Goal: Task Accomplishment & Management: Complete application form

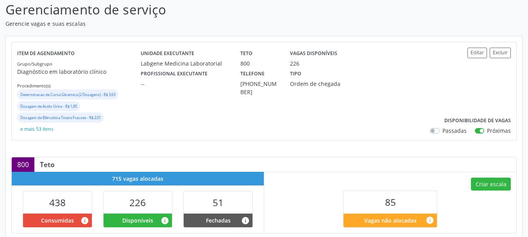
scroll to position [78, 0]
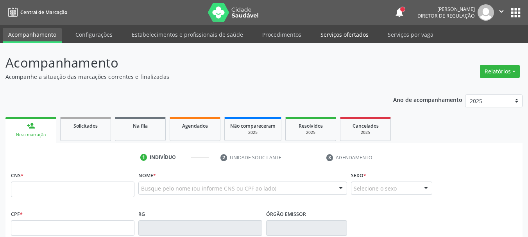
click at [327, 35] on link "Serviços ofertados" at bounding box center [344, 35] width 59 height 14
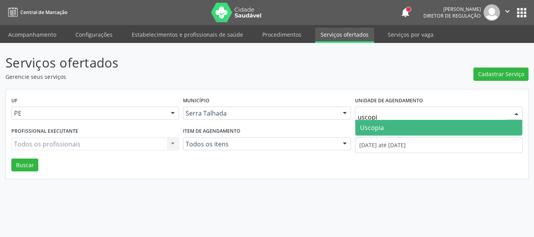
type input "uscopia"
click at [381, 125] on span "Uscopia" at bounding box center [372, 127] width 24 height 9
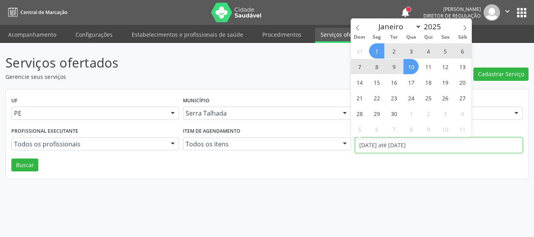
click at [397, 151] on input "01/09/2025 até 10/09/2025" at bounding box center [439, 145] width 168 height 16
click at [356, 27] on icon at bounding box center [357, 27] width 5 height 5
select select "7"
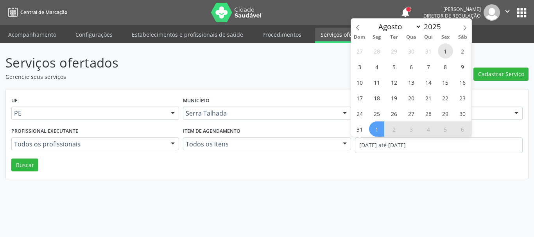
click at [445, 51] on span "1" at bounding box center [444, 50] width 15 height 15
type input "01/08/2025"
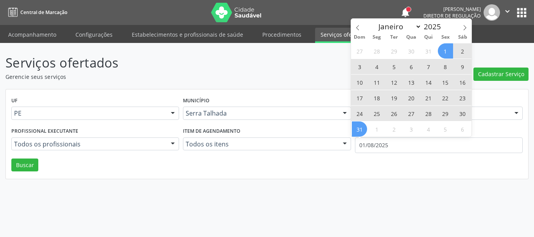
click at [357, 133] on span "31" at bounding box center [359, 128] width 15 height 15
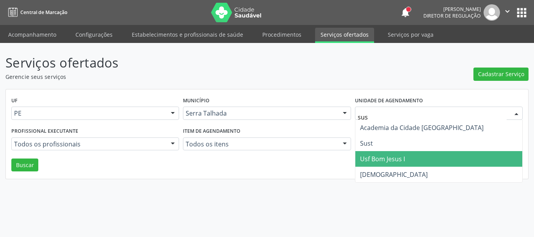
type input "sust"
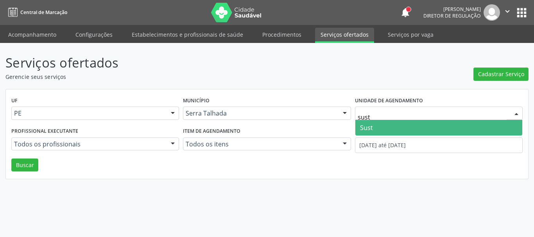
click at [369, 121] on span "Sust" at bounding box center [438, 128] width 167 height 16
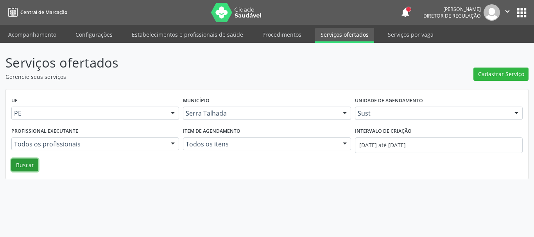
click at [32, 164] on button "Buscar" at bounding box center [24, 165] width 27 height 13
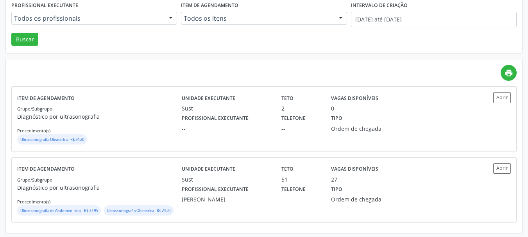
scroll to position [128, 0]
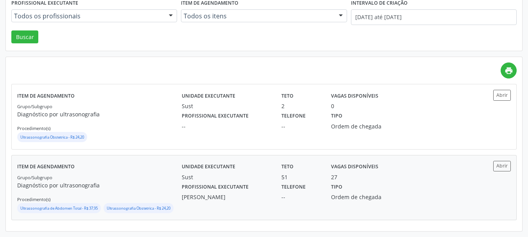
click at [300, 195] on div "--" at bounding box center [300, 197] width 39 height 8
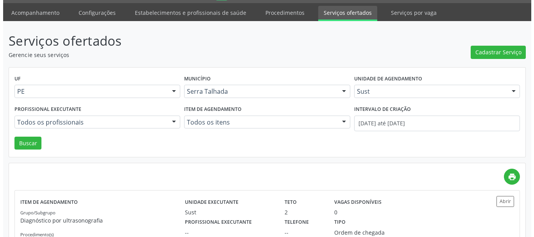
scroll to position [0, 0]
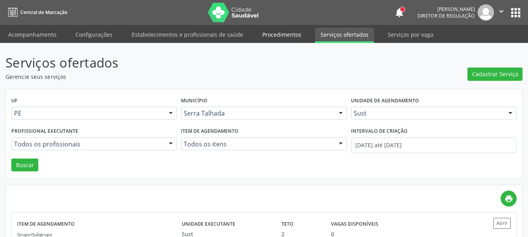
click at [284, 38] on link "Procedimentos" at bounding box center [282, 35] width 50 height 14
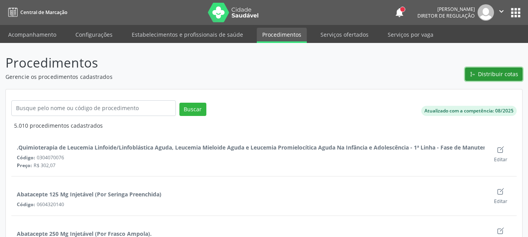
click at [472, 73] on icon "git merge outline" at bounding box center [472, 74] width 2 height 2
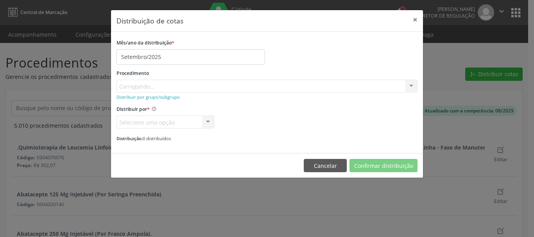
click at [152, 89] on div "Procedimento Carregando... No elements found. Consider changing the search quer…" at bounding box center [266, 80] width 301 height 25
click at [133, 85] on div "Procedimento Carregando... No elements found. Consider changing the search quer…" at bounding box center [266, 80] width 301 height 25
click at [275, 64] on div "Mês/ano da distribuição * Setembro/2025" at bounding box center [266, 51] width 305 height 28
click at [159, 98] on small "Distribuir por grupo/subgrupo" at bounding box center [147, 97] width 63 height 6
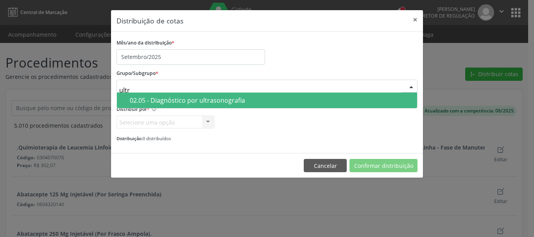
type input "ultra"
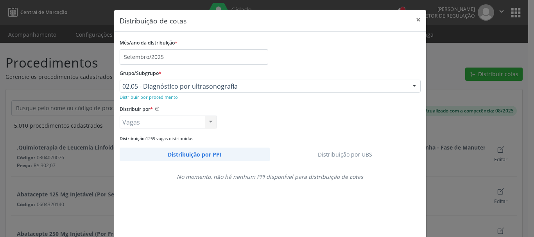
click at [340, 156] on link "Distribuição por UBS" at bounding box center [345, 155] width 151 height 14
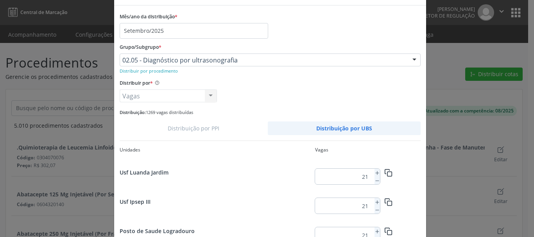
scroll to position [39, 0]
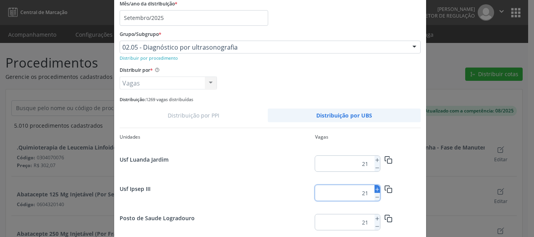
click at [374, 186] on button at bounding box center [376, 189] width 5 height 8
type input "22"
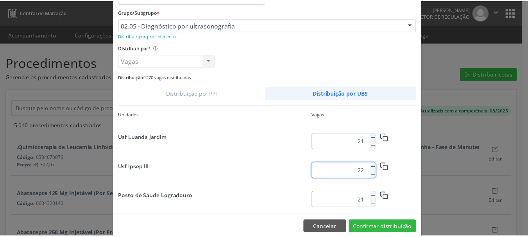
scroll to position [73, 0]
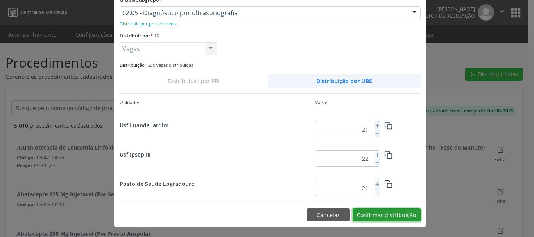
click at [400, 218] on button "Confirmar distribuição" at bounding box center [386, 215] width 68 height 13
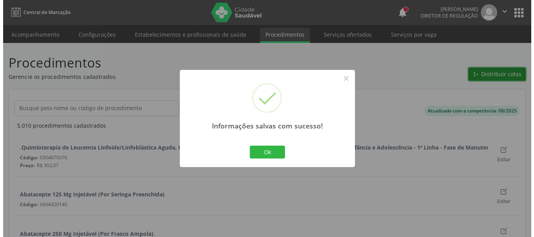
scroll to position [0, 0]
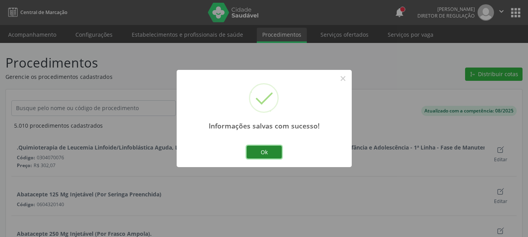
click at [260, 155] on button "Ok" at bounding box center [263, 152] width 35 height 13
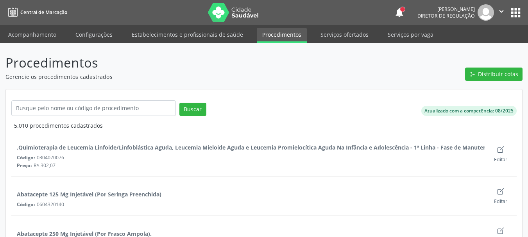
click at [501, 78] on span "Distribuir cotas" at bounding box center [498, 74] width 40 height 8
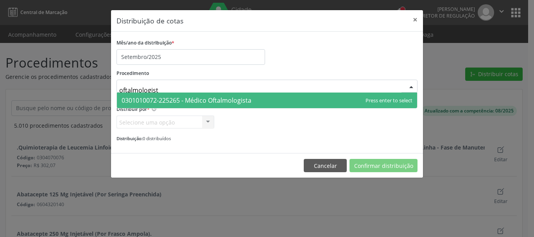
type input "oftalmologista"
click at [215, 96] on span "0301010072-225265 - Médico Oftalmologista" at bounding box center [186, 100] width 130 height 9
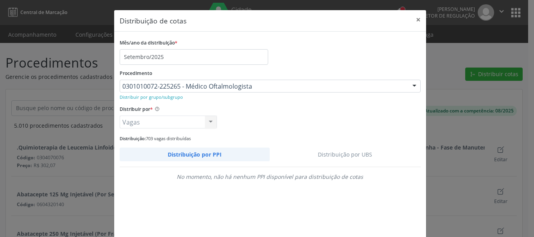
click at [354, 155] on link "Distribuição por UBS" at bounding box center [345, 155] width 151 height 14
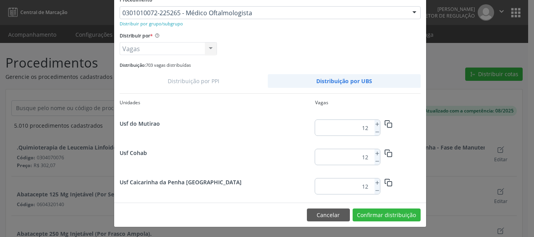
scroll to position [34, 0]
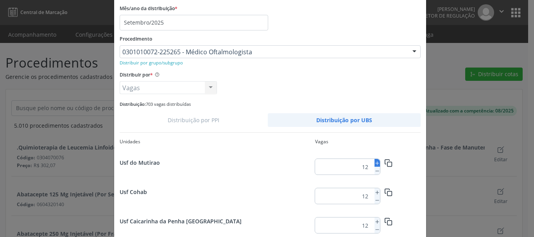
click at [377, 162] on line at bounding box center [377, 163] width 0 height 3
type input "13"
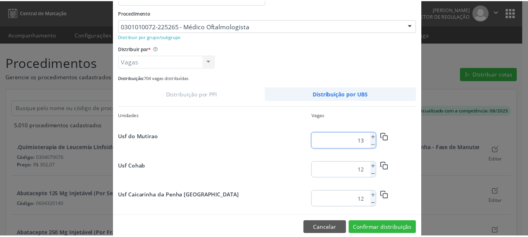
scroll to position [73, 0]
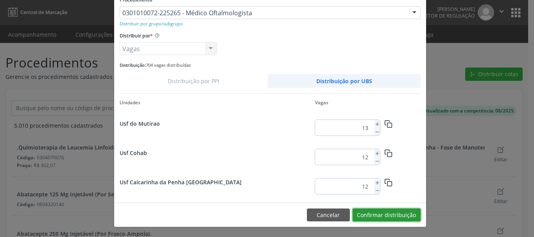
click at [402, 210] on button "Confirmar distribuição" at bounding box center [386, 215] width 68 height 13
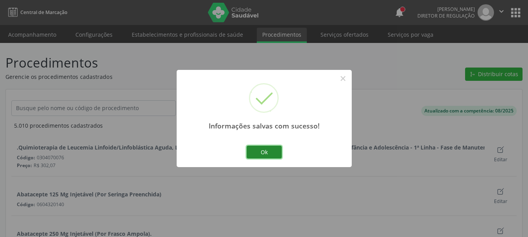
click at [274, 152] on button "Ok" at bounding box center [263, 152] width 35 height 13
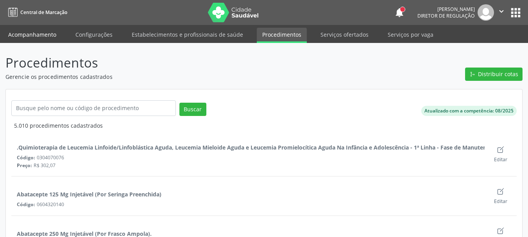
click at [31, 31] on link "Acompanhamento" at bounding box center [32, 35] width 59 height 14
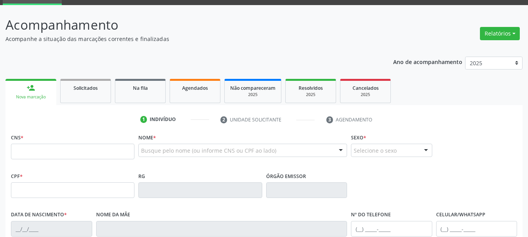
scroll to position [78, 0]
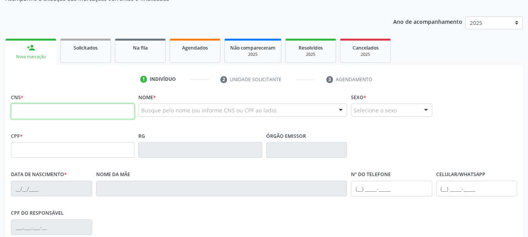
click at [108, 108] on input "text" at bounding box center [72, 112] width 123 height 16
click at [202, 53] on link "Agendados" at bounding box center [195, 51] width 51 height 24
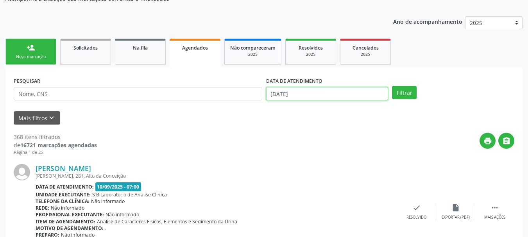
click at [305, 91] on input "10/09/2025" at bounding box center [327, 93] width 122 height 13
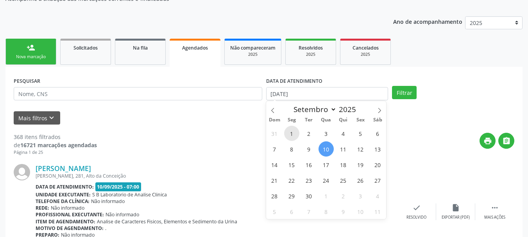
click at [294, 134] on span "1" at bounding box center [291, 133] width 15 height 15
type input "01/09/2025"
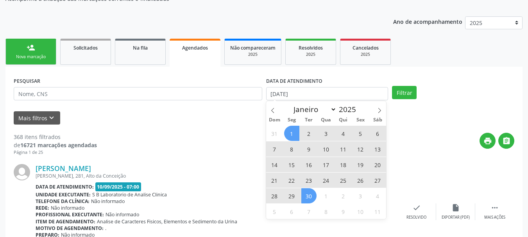
click at [314, 197] on span "30" at bounding box center [308, 195] width 15 height 15
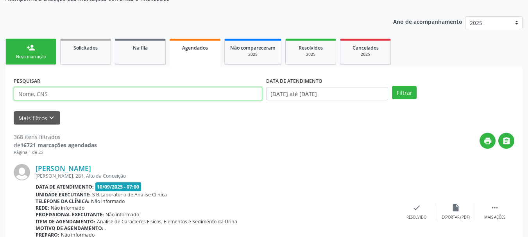
click at [134, 96] on input "text" at bounding box center [138, 93] width 248 height 13
type input "maria clara silva"
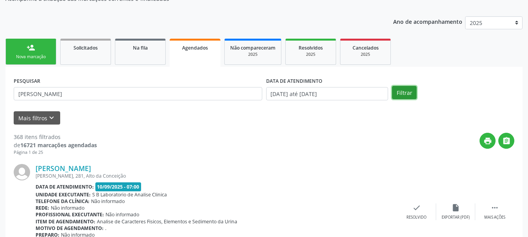
click at [409, 93] on button "Filtrar" at bounding box center [404, 92] width 25 height 13
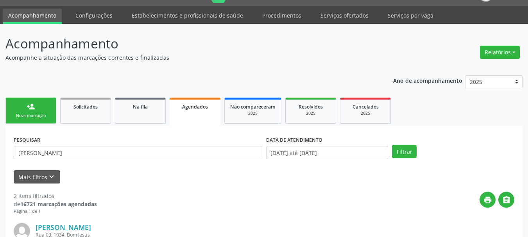
scroll to position [0, 0]
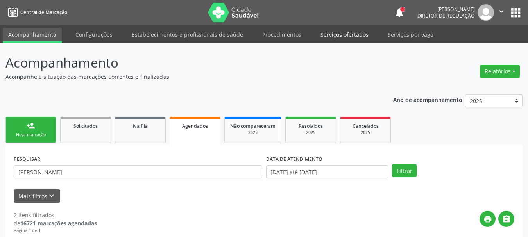
click at [343, 34] on link "Serviços ofertados" at bounding box center [344, 35] width 59 height 14
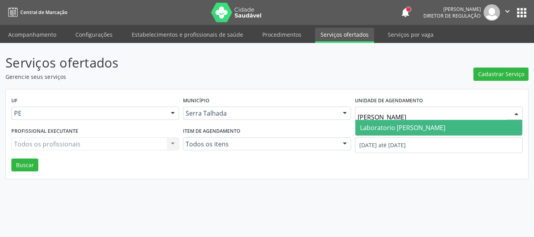
type input "paulo te"
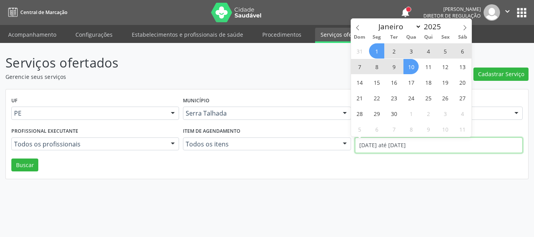
click at [397, 148] on input "01/09/2025 até 10/09/2025" at bounding box center [439, 145] width 168 height 16
click at [358, 24] on span at bounding box center [357, 25] width 13 height 13
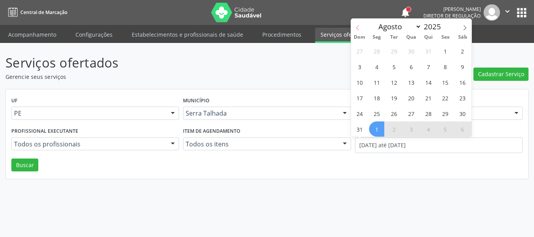
click at [358, 24] on span at bounding box center [357, 25] width 13 height 13
select select "6"
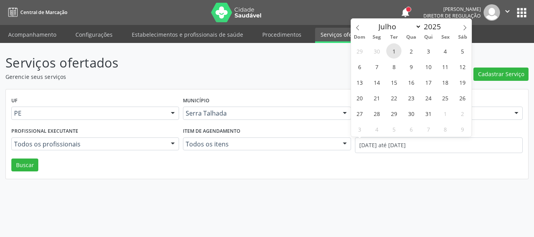
click at [398, 49] on span "1" at bounding box center [393, 50] width 15 height 15
type input "01/07/2025"
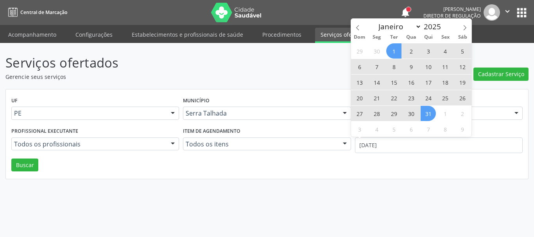
click at [430, 111] on span "31" at bounding box center [427, 113] width 15 height 15
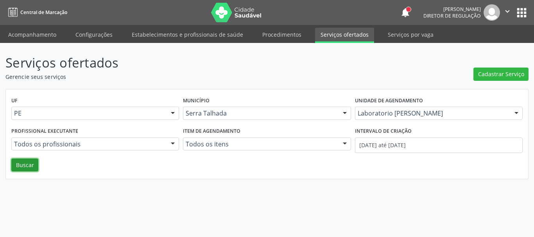
click at [23, 167] on button "Buscar" at bounding box center [24, 165] width 27 height 13
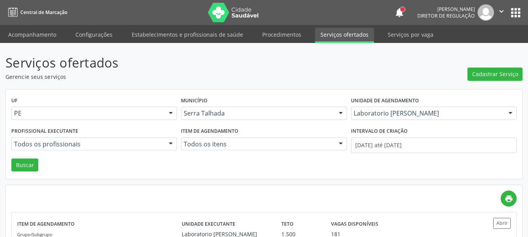
scroll to position [69, 0]
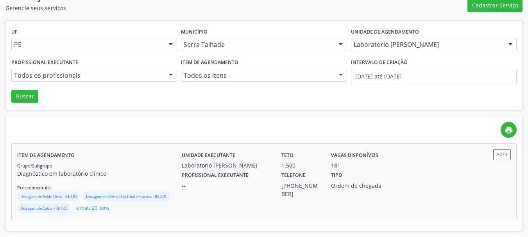
click at [370, 170] on div "Tipo Ordem de chegada" at bounding box center [362, 184] width 75 height 29
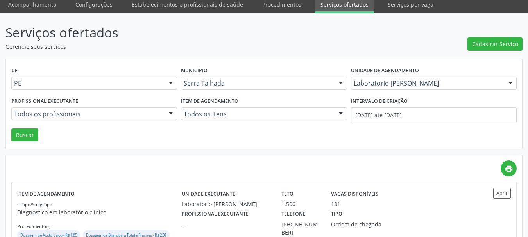
scroll to position [0, 0]
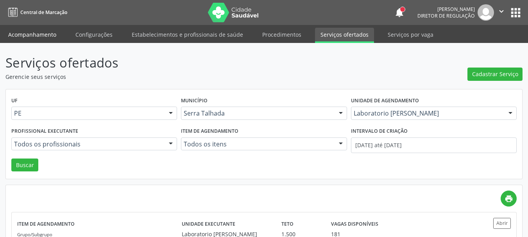
click at [19, 31] on link "Acompanhamento" at bounding box center [32, 35] width 59 height 14
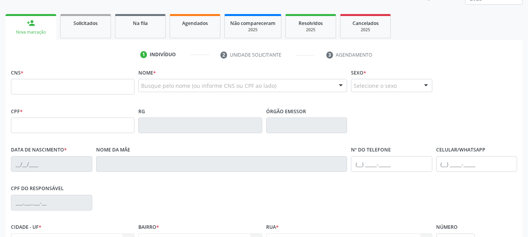
scroll to position [117, 0]
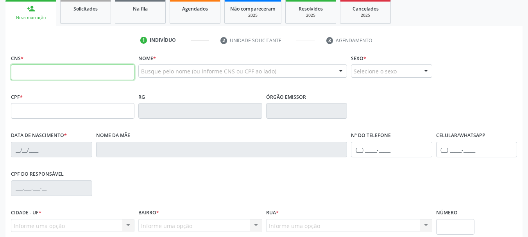
click at [60, 73] on input "text" at bounding box center [72, 72] width 123 height 16
type input "898 0048 8271 5866"
type input "128.693.264-59"
type input "22/07/2004"
type input "Edilene Maria dos Santos"
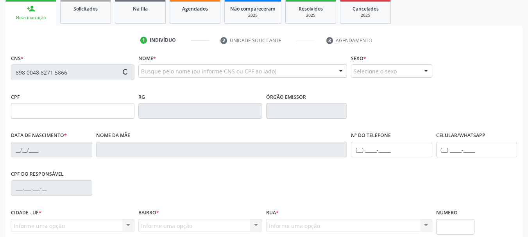
type input "(87) 98165-2658"
type input "157.277.954-35"
type input "S/N"
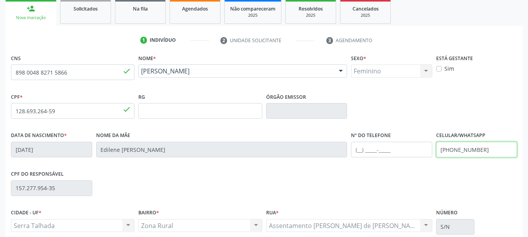
click at [485, 146] on input "(87) 98165-2658" at bounding box center [476, 150] width 81 height 16
click at [452, 115] on div "CPF * 128.693.264-59 done RG Órgão emissor" at bounding box center [264, 110] width 510 height 39
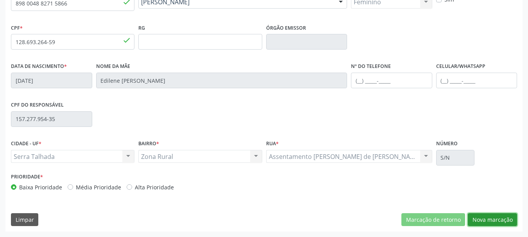
click at [487, 218] on button "Nova marcação" at bounding box center [492, 219] width 49 height 13
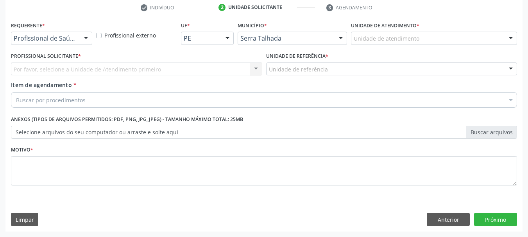
scroll to position [150, 0]
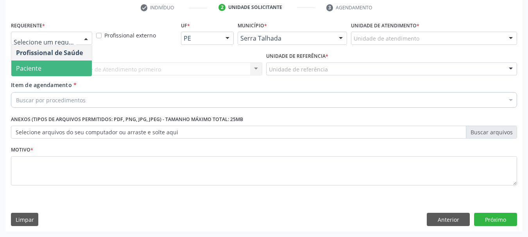
click at [49, 65] on span "Paciente" at bounding box center [51, 69] width 80 height 16
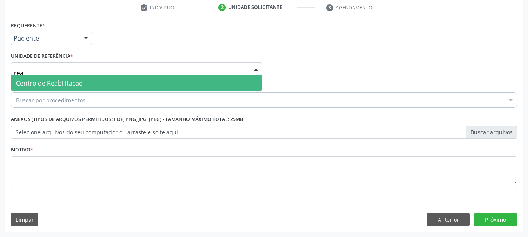
click at [53, 71] on input "rea" at bounding box center [130, 73] width 232 height 16
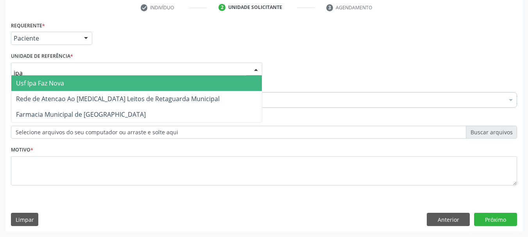
click at [53, 71] on input "ipa" at bounding box center [130, 73] width 232 height 16
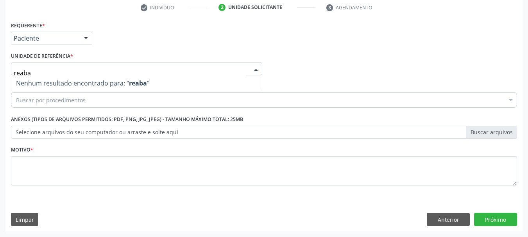
type input "reab"
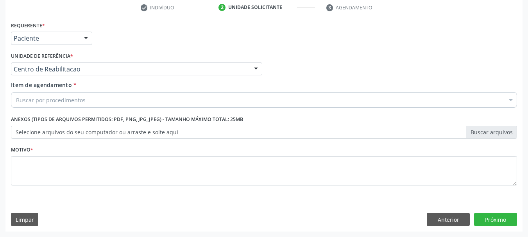
click at [57, 95] on div "Buscar por procedimentos" at bounding box center [264, 100] width 506 height 16
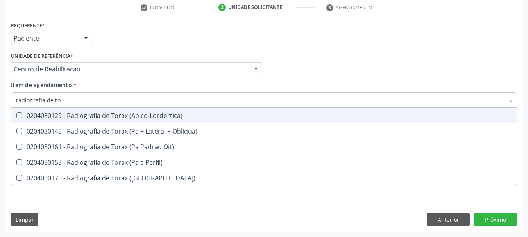
type input "radiografia de tor"
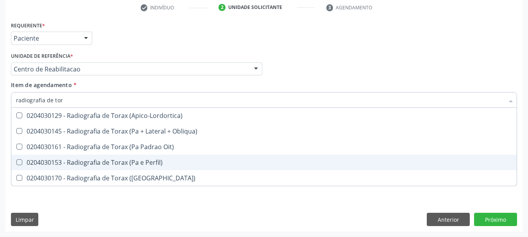
click at [62, 159] on div "0204030153 - Radiografia de Torax (Pa e Perfil)" at bounding box center [264, 162] width 496 height 6
checkbox Perfil\) "true"
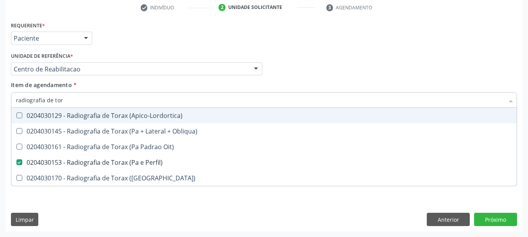
click at [146, 50] on div "Unidade de referência * Centro de Reabilitacao Usf do Mutirao Usf Cohab Usf Cai…" at bounding box center [136, 62] width 251 height 25
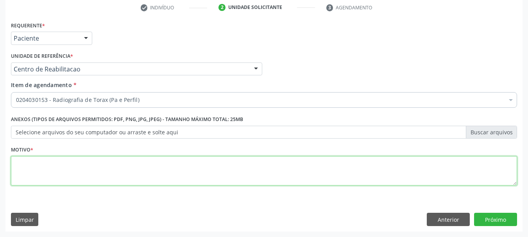
click at [82, 170] on textarea at bounding box center [264, 171] width 506 height 30
type textarea "a"
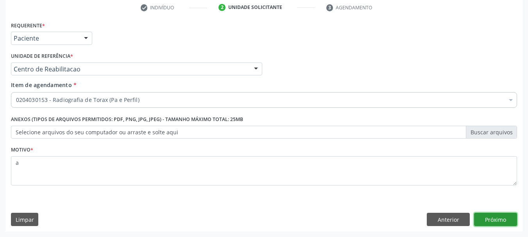
click at [495, 216] on button "Próximo" at bounding box center [495, 219] width 43 height 13
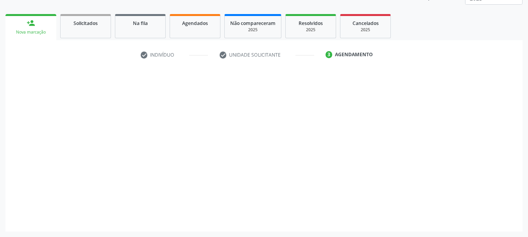
scroll to position [103, 0]
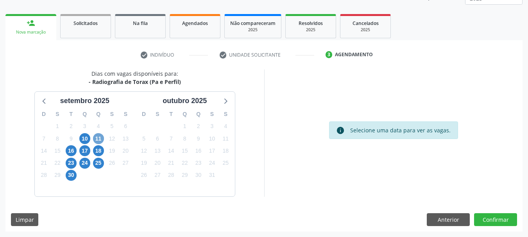
click at [100, 139] on span "11" at bounding box center [98, 138] width 11 height 11
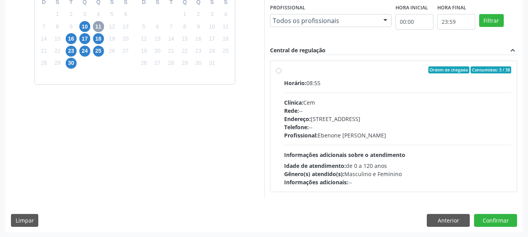
scroll to position [216, 0]
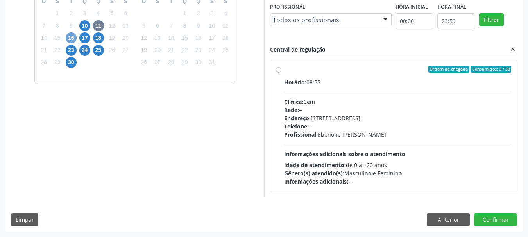
click at [71, 39] on span "16" at bounding box center [71, 37] width 11 height 11
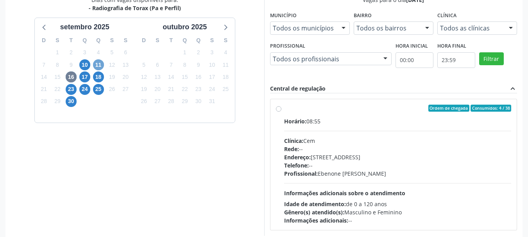
click at [94, 62] on span "11" at bounding box center [98, 64] width 11 height 11
click at [337, 136] on div "Horário: 08:55 Clínica: Cem Rede: -- Endereço: Casa, nº 393, Nossa Senhora da P…" at bounding box center [397, 170] width 227 height 107
click at [281, 112] on input "Ordem de chegada Consumidos: 3 / 38 Horário: 08:55 Clínica: Cem Rede: -- Endere…" at bounding box center [278, 108] width 5 height 7
radio input "true"
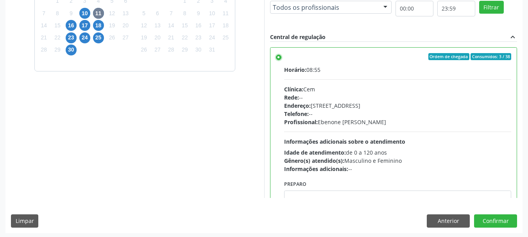
scroll to position [230, 0]
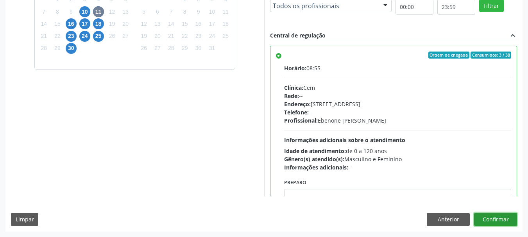
click at [495, 215] on button "Confirmar" at bounding box center [495, 219] width 43 height 13
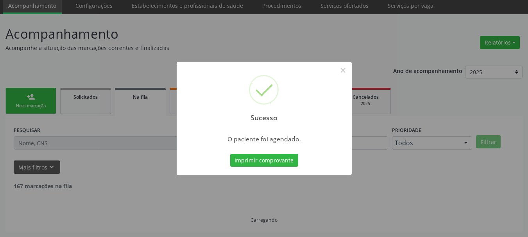
scroll to position [21, 0]
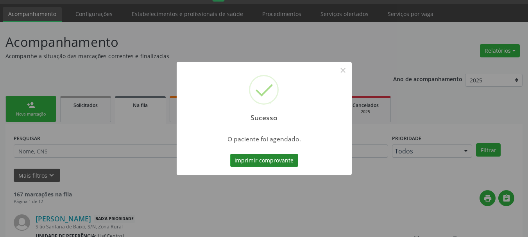
click at [273, 160] on button "Imprimir comprovante" at bounding box center [264, 160] width 68 height 13
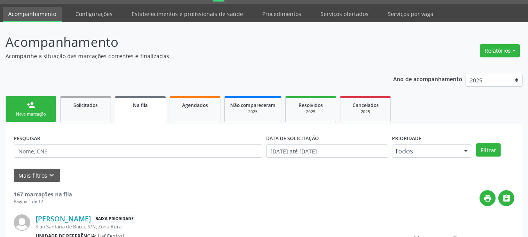
click at [44, 120] on link "person_add Nova marcação" at bounding box center [30, 109] width 51 height 26
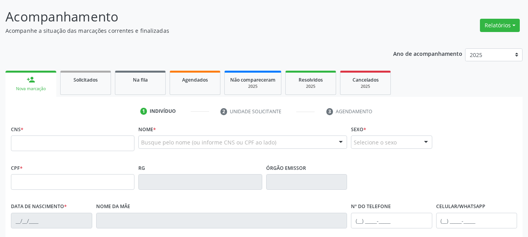
scroll to position [60, 0]
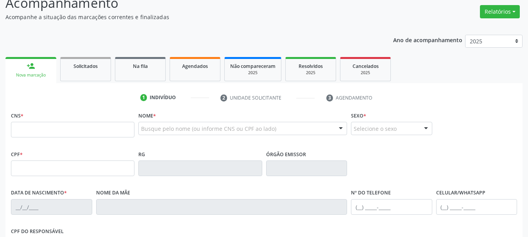
click at [68, 121] on div "CNS *" at bounding box center [72, 124] width 123 height 28
click at [70, 130] on input "text" at bounding box center [72, 130] width 123 height 16
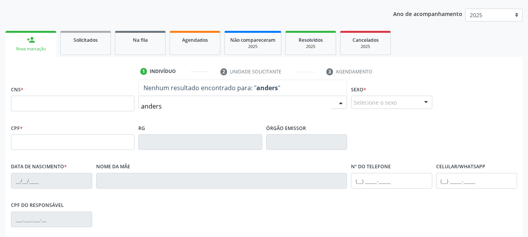
scroll to position [99, 0]
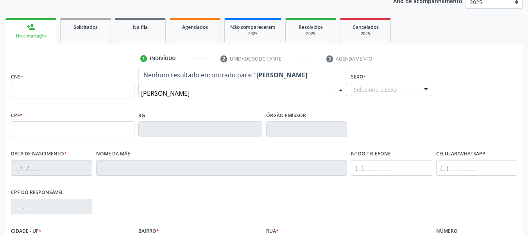
type input "anderson otavio"
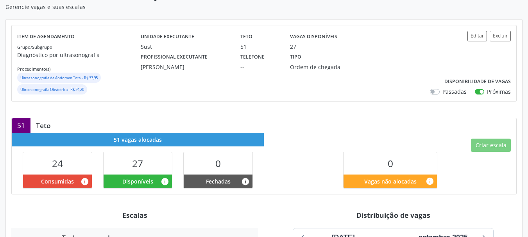
scroll to position [86, 0]
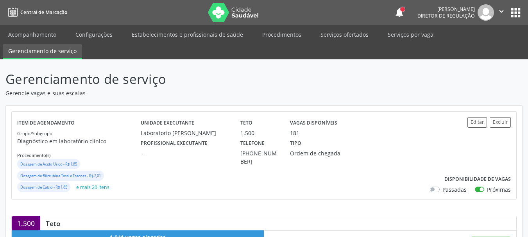
click at [371, 84] on header "Gerenciamento de serviço Gerencie vagas e suas escalas" at bounding box center [263, 84] width 517 height 28
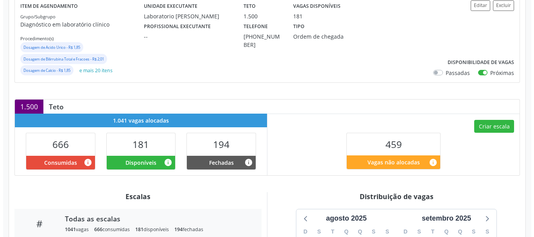
scroll to position [117, 0]
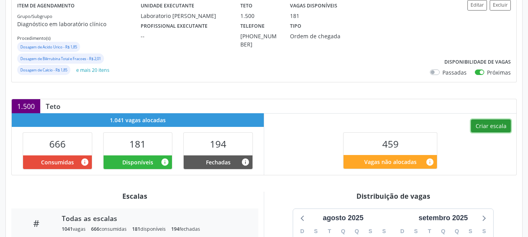
click at [498, 123] on button "Criar escala" at bounding box center [491, 126] width 40 height 13
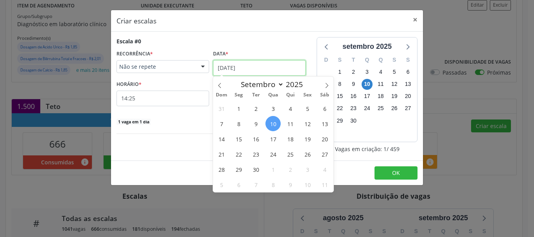
click at [230, 66] on input "10/09/2025" at bounding box center [259, 68] width 93 height 16
click at [288, 122] on span "11" at bounding box center [289, 123] width 15 height 15
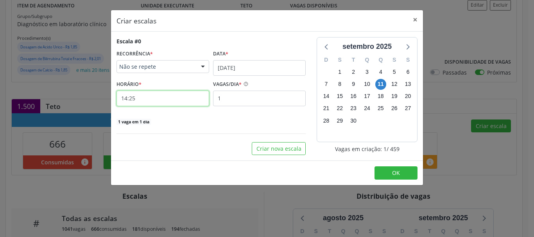
click at [165, 96] on input "14:25" at bounding box center [162, 99] width 93 height 16
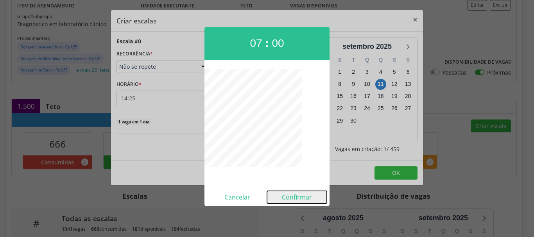
click at [301, 194] on button "Confirmar" at bounding box center [297, 197] width 60 height 12
type input "07:00"
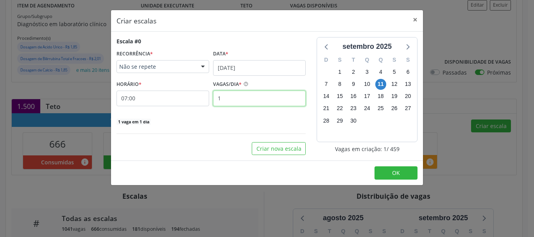
click at [245, 98] on input "1" at bounding box center [259, 99] width 93 height 16
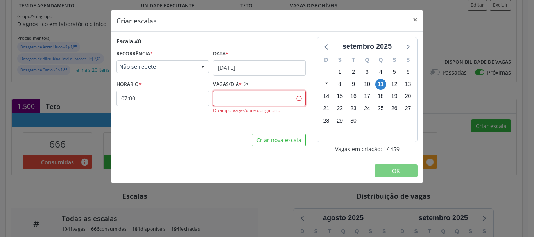
type input "1"
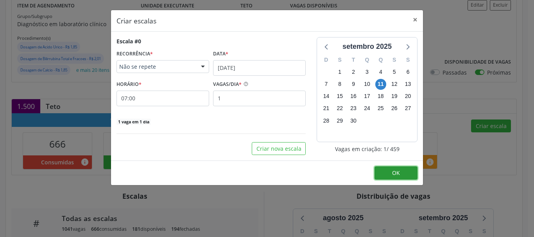
click at [393, 174] on span "OK" at bounding box center [396, 172] width 8 height 7
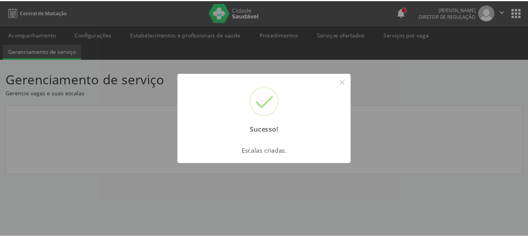
scroll to position [0, 0]
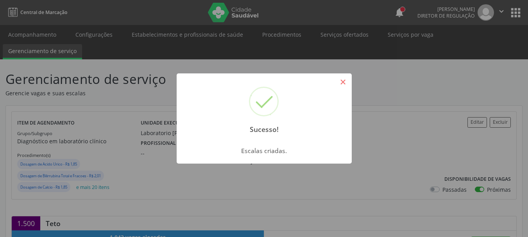
click at [340, 80] on button "×" at bounding box center [342, 81] width 13 height 13
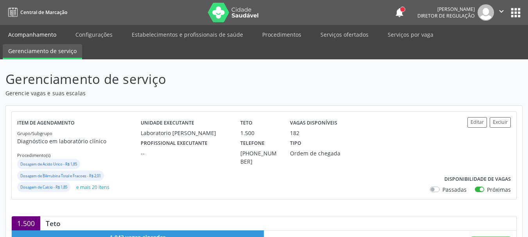
click at [45, 34] on link "Acompanhamento" at bounding box center [32, 35] width 59 height 14
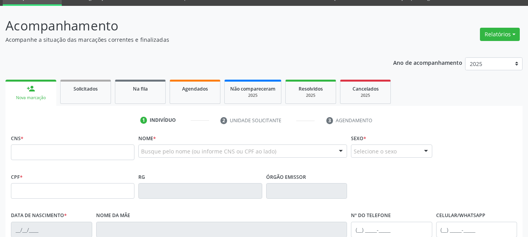
scroll to position [39, 0]
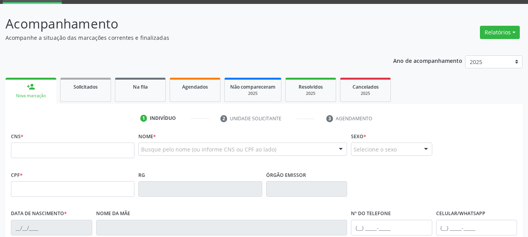
click at [70, 154] on input "text" at bounding box center [72, 151] width 123 height 16
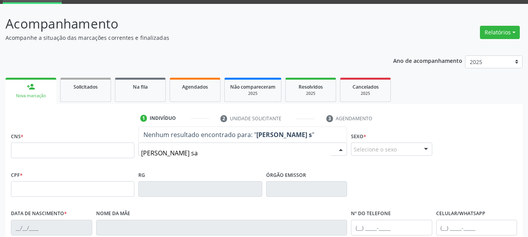
type input "maria clara silva san"
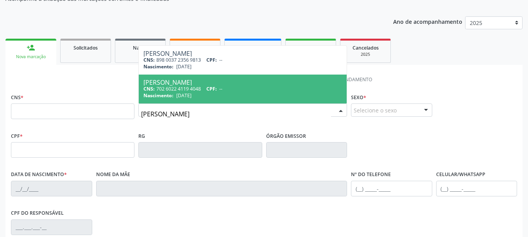
click at [251, 84] on div "Maria Clara Silva Santos" at bounding box center [242, 82] width 198 height 6
type input "702 6022 4119 4048"
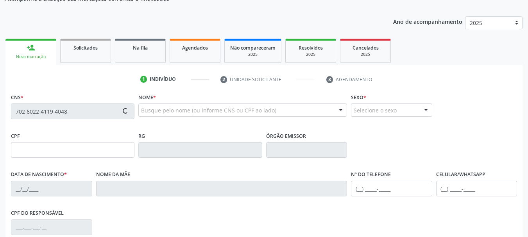
type input "28/06/2006"
type input "Maria da Penha Merenco da Silva"
type input "(87) 99906-0723"
type input "(87) 98128-7085"
type input "1034"
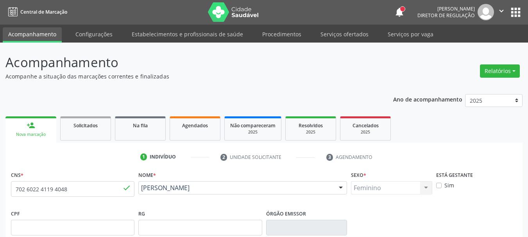
scroll to position [0, 0]
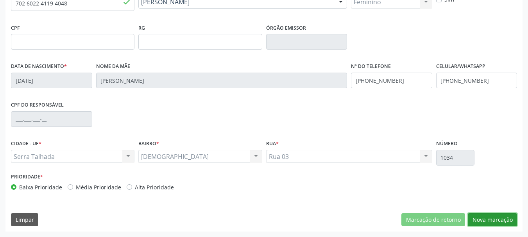
click at [482, 218] on button "Nova marcação" at bounding box center [492, 219] width 49 height 13
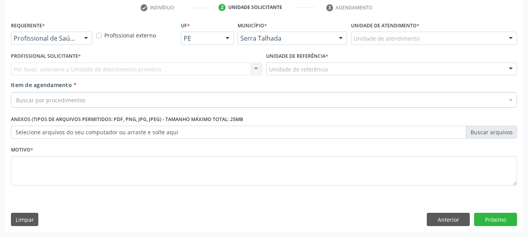
scroll to position [150, 0]
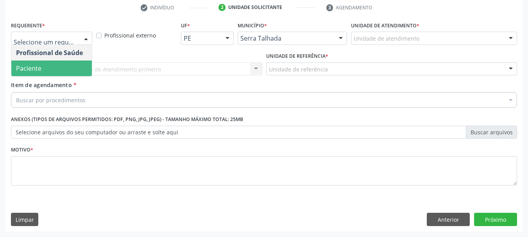
click at [44, 64] on span "Paciente" at bounding box center [51, 69] width 80 height 16
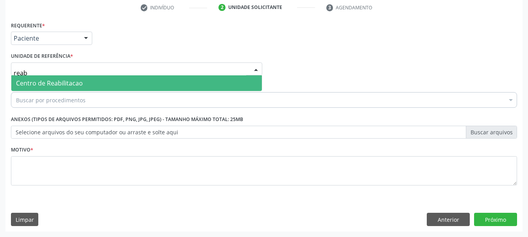
click at [53, 79] on span "Centro de Reabilitacao" at bounding box center [49, 83] width 67 height 9
type input "reab"
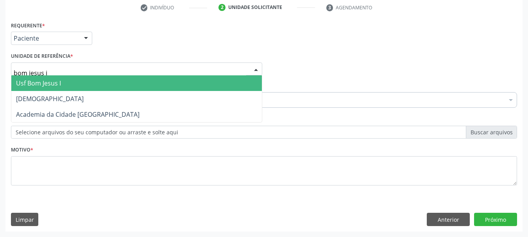
type input "bom jesus ii"
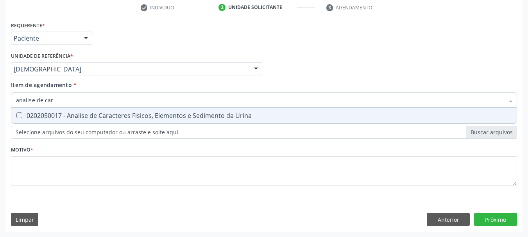
type input "analise de cara"
click at [79, 112] on div "0202050017 - Analise de Caracteres Fisicos, Elementos e Sedimento da Urina" at bounding box center [264, 115] width 496 height 6
checkbox Urina "true"
click at [71, 103] on input "analise de cara" at bounding box center [260, 100] width 488 height 16
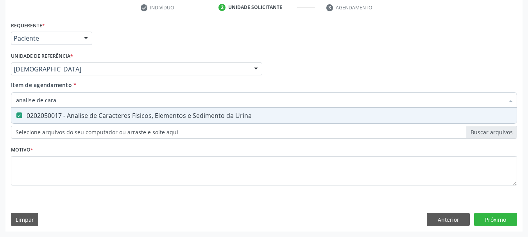
click at [71, 103] on input "analise de cara" at bounding box center [260, 100] width 488 height 16
type input "hem"
checkbox Urina "false"
type input "hemograma"
click at [64, 113] on div "0202020380 - Hemograma Completo" at bounding box center [264, 115] width 496 height 6
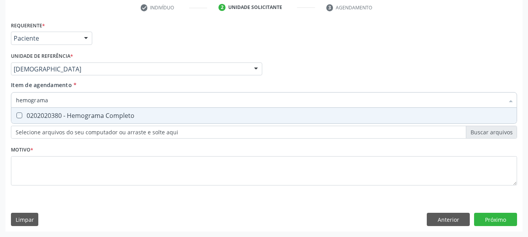
checkbox Completo "true"
click at [61, 99] on input "hemograma" at bounding box center [260, 100] width 488 height 16
type input "tr"
checkbox Completo "false"
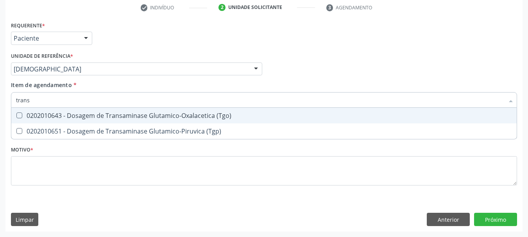
type input "transa"
click at [59, 110] on span "0202010643 - Dosagem de Transaminase Glutamico-Oxalacetica (Tgo)" at bounding box center [263, 116] width 505 height 16
checkbox \(Tgo\) "true"
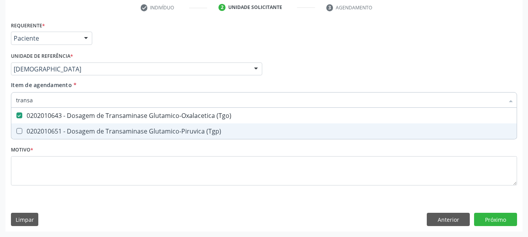
click at [55, 132] on div "0202010651 - Dosagem de Transaminase Glutamico-Piruvica (Tgp)" at bounding box center [264, 131] width 496 height 6
checkbox \(Tgp\) "true"
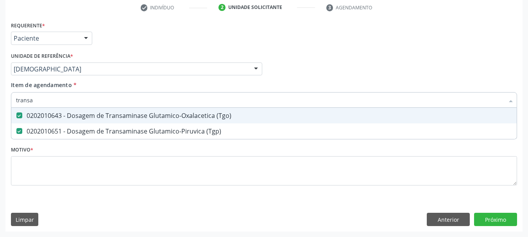
click at [39, 97] on input "transa" at bounding box center [260, 100] width 488 height 16
checkbox \(Tgo\) "false"
checkbox \(Tgp\) "false"
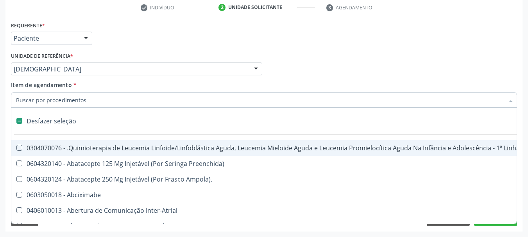
type input "c"
checkbox Punho "true"
checkbox Urina "false"
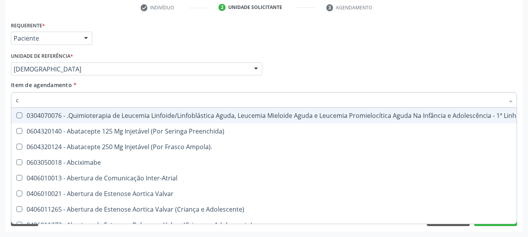
type input "cr"
checkbox Urina "false"
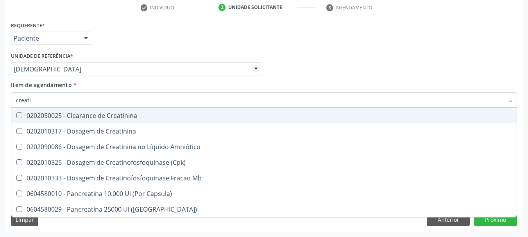
type input "creatin"
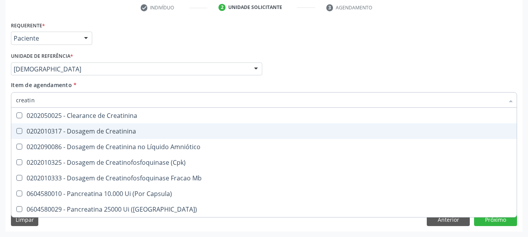
click at [64, 133] on div "0202010317 - Dosagem de Creatinina" at bounding box center [264, 131] width 496 height 6
checkbox Creatinina "true"
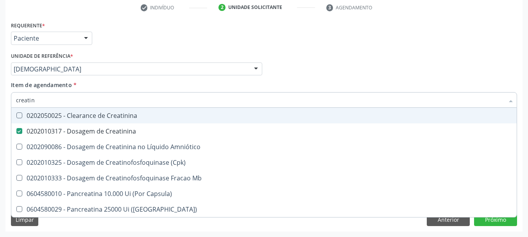
click at [43, 103] on input "creatin" at bounding box center [260, 100] width 488 height 16
drag, startPoint x: 43, startPoint y: 103, endPoint x: 46, endPoint y: 96, distance: 7.0
click at [46, 97] on input "creatin" at bounding box center [260, 100] width 488 height 16
type input "u"
checkbox Creatinina "false"
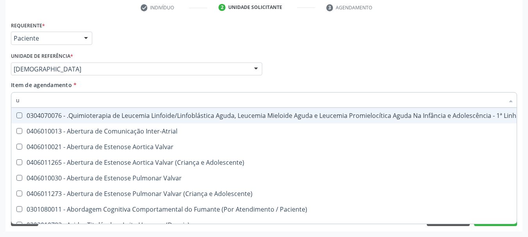
type input "ur"
checkbox Diálise "true"
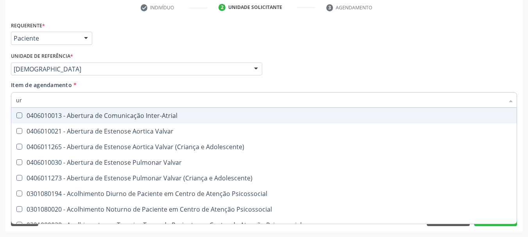
type input "ure"
checkbox Urina "false"
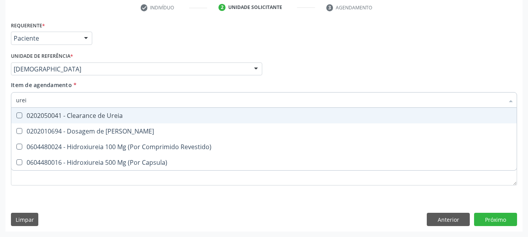
type input "ureia"
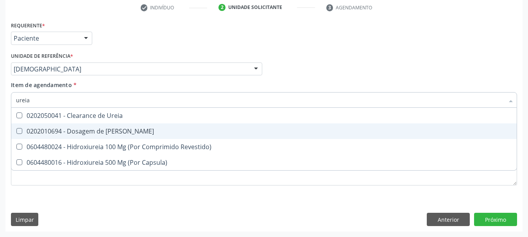
click at [62, 128] on div "0202010694 - Dosagem de Ureia" at bounding box center [264, 131] width 496 height 6
checkbox Ureia "true"
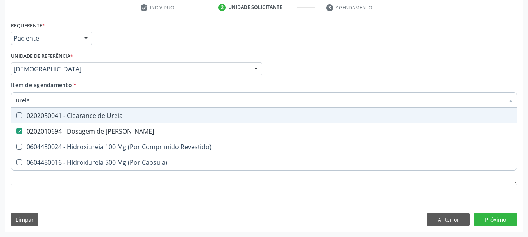
click at [51, 98] on input "ureia" at bounding box center [260, 100] width 488 height 16
type input "bi"
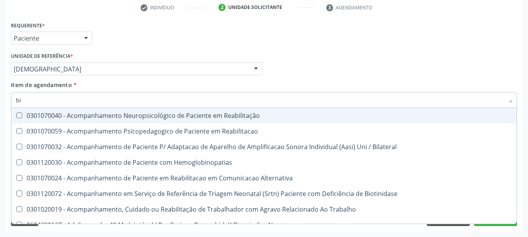
checkbox Reabilitacao "false"
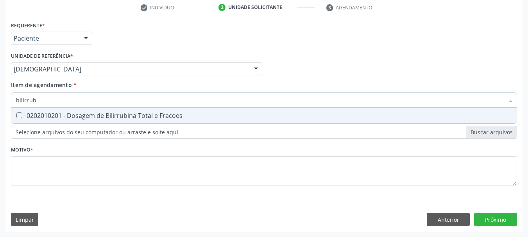
type input "bilirrubi"
click at [26, 118] on div "0202010201 - Dosagem de Bilirrubina Total e Fracoes" at bounding box center [264, 115] width 496 height 6
checkbox Fracoes "true"
click at [114, 86] on div "Item de agendamento * bilirrubi Desfazer seleção 0202010201 - Dosagem de Bilirr…" at bounding box center [264, 93] width 506 height 25
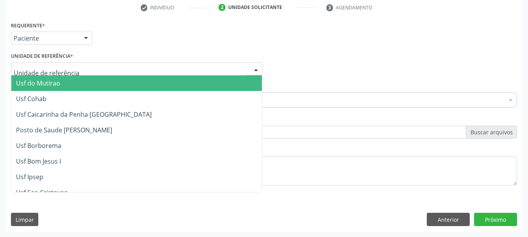
scroll to position [0, 0]
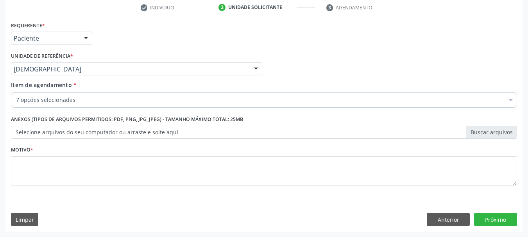
click at [127, 41] on div "Requerente * Paciente Profissional de Saúde Paciente Nenhum resultado encontrad…" at bounding box center [264, 35] width 510 height 30
click at [51, 154] on div "Motivo *" at bounding box center [264, 164] width 506 height 41
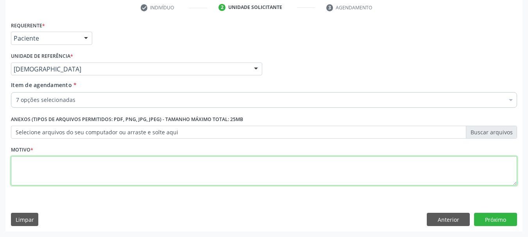
click at [51, 159] on textarea at bounding box center [264, 171] width 506 height 30
type textarea "."
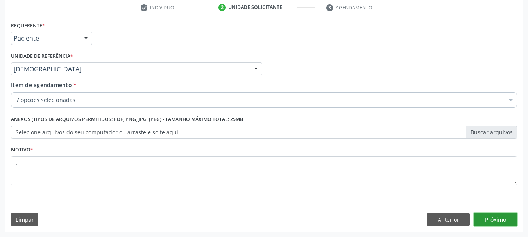
click at [507, 214] on button "Próximo" at bounding box center [495, 219] width 43 height 13
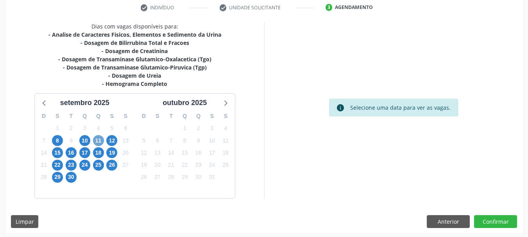
click at [98, 139] on span "11" at bounding box center [98, 140] width 11 height 11
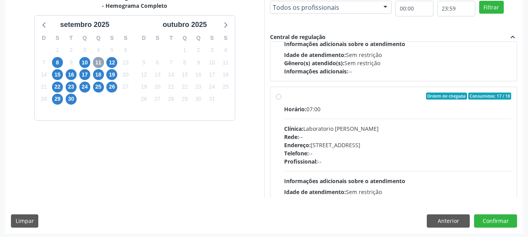
scroll to position [260, 0]
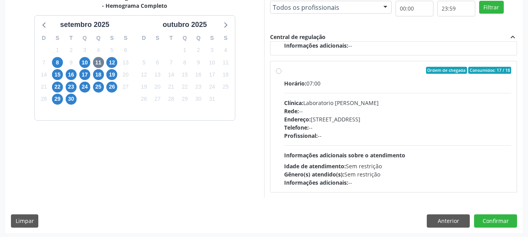
click at [371, 107] on div "Clínica: Laboratorio Jose Paulo Terto" at bounding box center [397, 103] width 227 height 8
click at [281, 74] on input "Ordem de chegada Consumidos: 17 / 18 Horário: 07:00 Clínica: Laboratorio Jose P…" at bounding box center [278, 70] width 5 height 7
radio input "true"
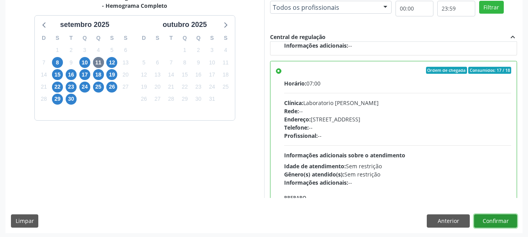
click at [504, 219] on button "Confirmar" at bounding box center [495, 220] width 43 height 13
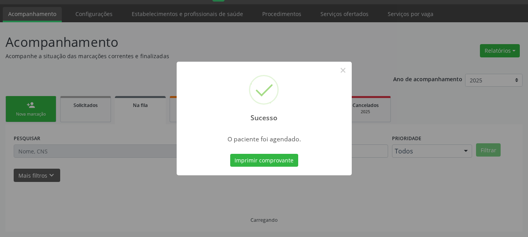
scroll to position [21, 0]
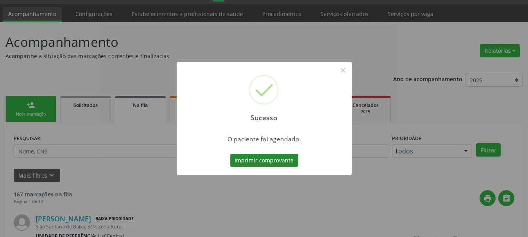
click at [285, 160] on button "Imprimir comprovante" at bounding box center [264, 160] width 68 height 13
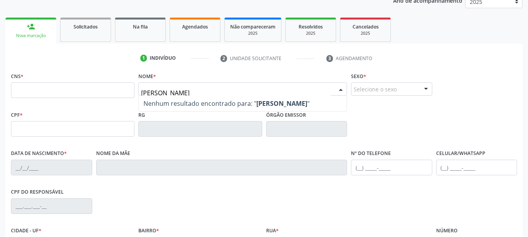
scroll to position [86, 0]
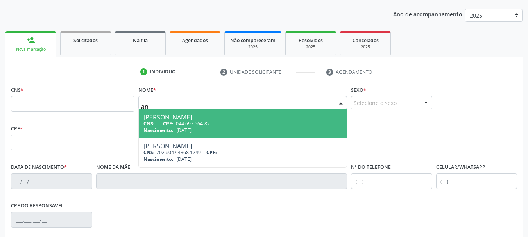
type input "a"
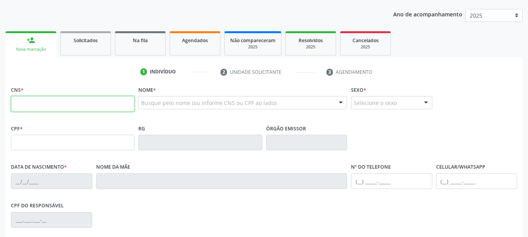
click at [99, 100] on input "text" at bounding box center [72, 104] width 123 height 16
type input "898 0048 8271 5866"
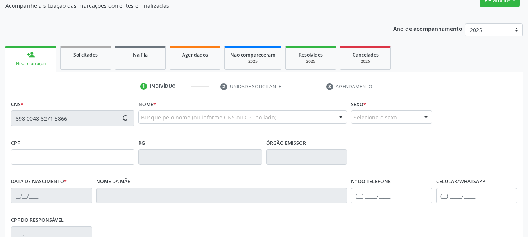
scroll to position [46, 0]
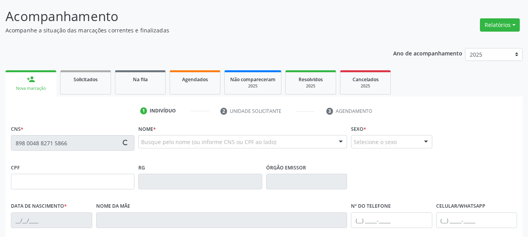
type input "128.693.264-59"
type input "22/07/2004"
type input "Edilene Maria dos Santos"
type input "(87) 98165-2658"
type input "157.277.954-35"
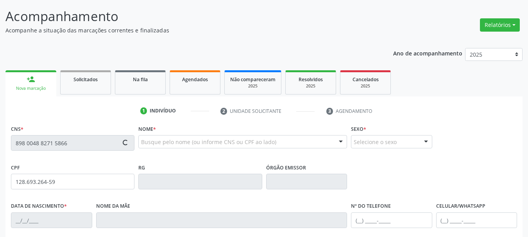
type input "S/N"
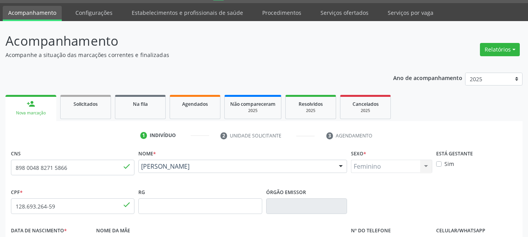
scroll to position [0, 0]
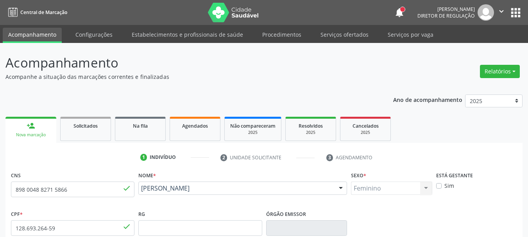
click at [33, 29] on link "Acompanhamento" at bounding box center [32, 35] width 59 height 15
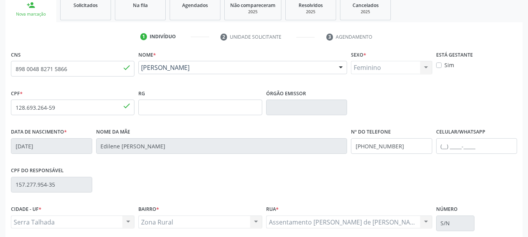
scroll to position [186, 0]
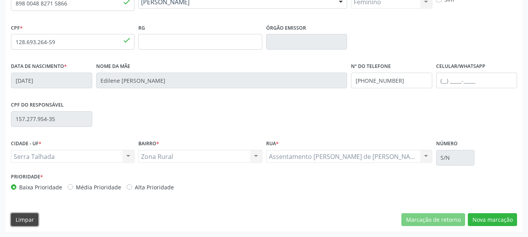
click at [37, 221] on button "Limpar" at bounding box center [24, 219] width 27 height 13
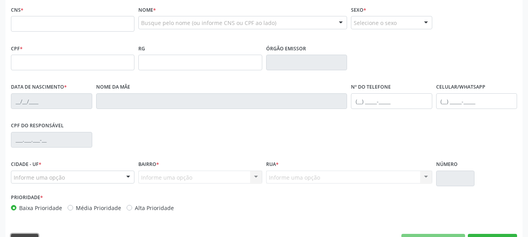
scroll to position [147, 0]
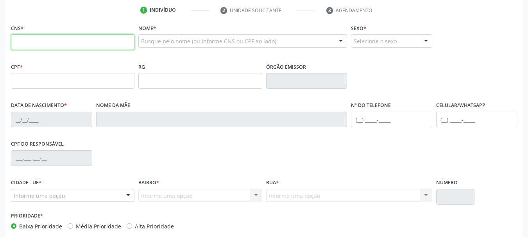
click at [62, 42] on input "text" at bounding box center [72, 42] width 123 height 16
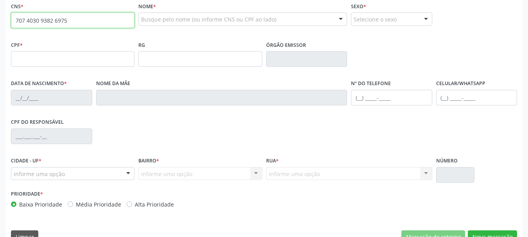
scroll to position [186, 0]
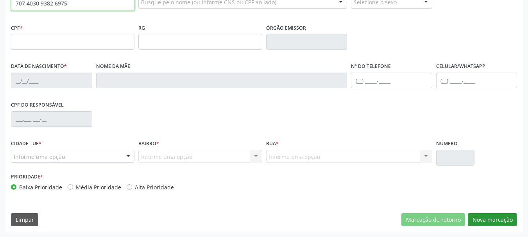
type input "707 4030 9382 6975"
click at [499, 220] on button "Nova marcação" at bounding box center [492, 219] width 49 height 13
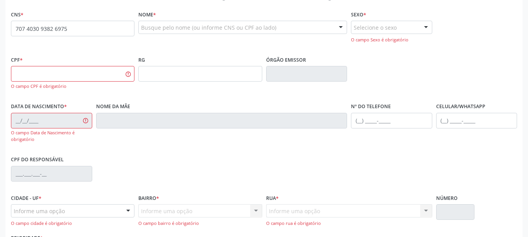
scroll to position [147, 0]
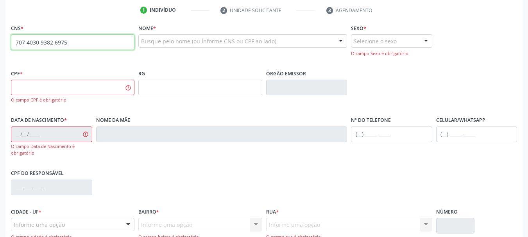
click at [72, 41] on input "707 4030 9382 6975" at bounding box center [72, 42] width 123 height 16
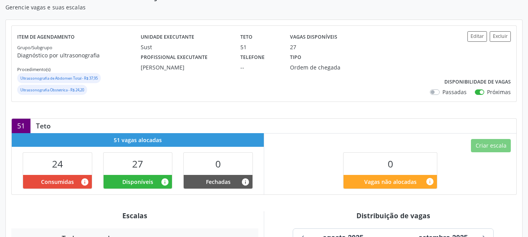
scroll to position [102, 0]
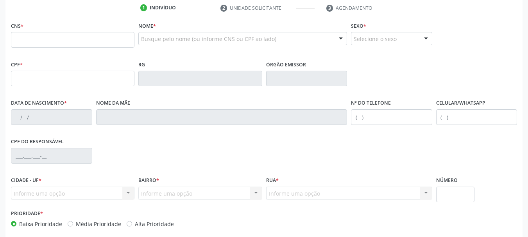
scroll to position [145, 0]
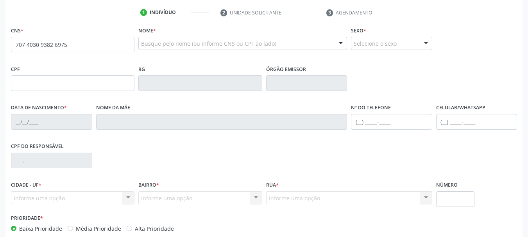
type input "707 4030 9382 6975"
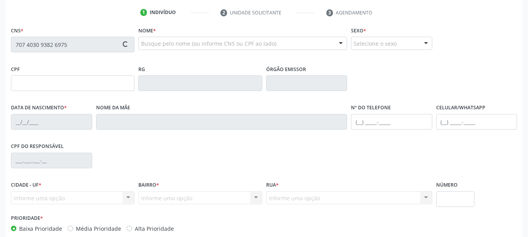
type input "11/[DATE]"
type input "[PERSON_NAME]"
type input "[PHONE_NUMBER]"
type input "105.083.554-94"
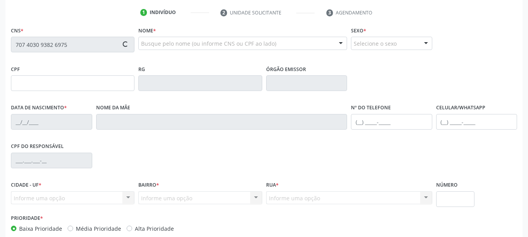
type input "S/N"
type input "112.621.274-16"
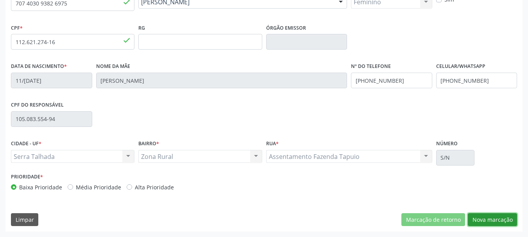
click at [486, 215] on button "Nova marcação" at bounding box center [492, 219] width 49 height 13
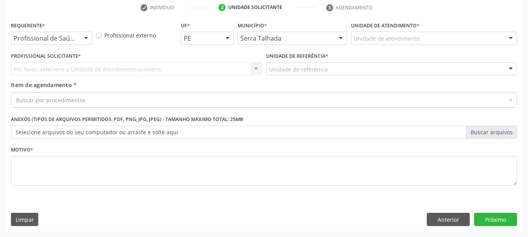
scroll to position [150, 0]
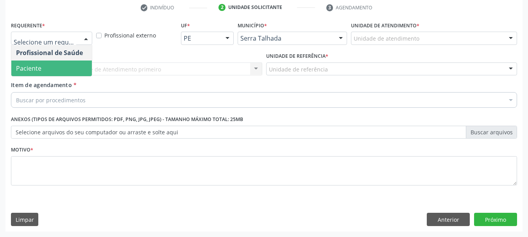
click at [42, 64] on span "Paciente" at bounding box center [51, 69] width 80 height 16
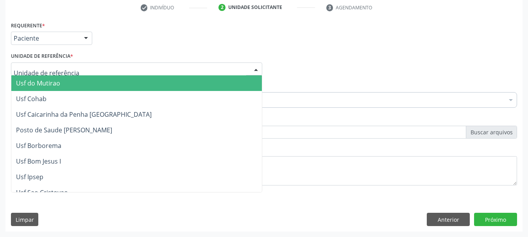
click at [42, 64] on div at bounding box center [136, 68] width 251 height 13
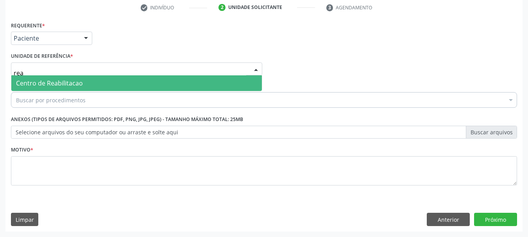
type input "reab"
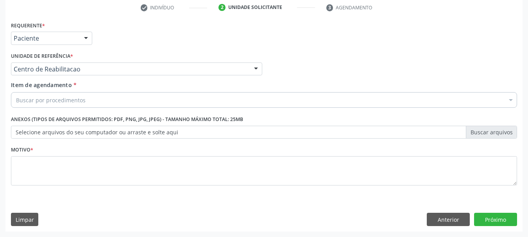
click at [36, 106] on div "Buscar por procedimentos" at bounding box center [264, 100] width 506 height 16
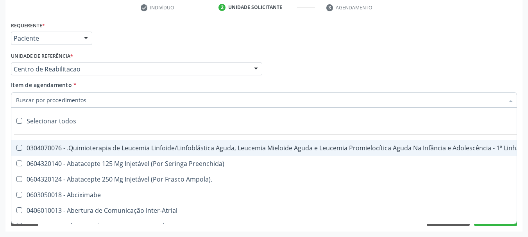
click at [36, 104] on input "Item de agendamento *" at bounding box center [260, 100] width 488 height 16
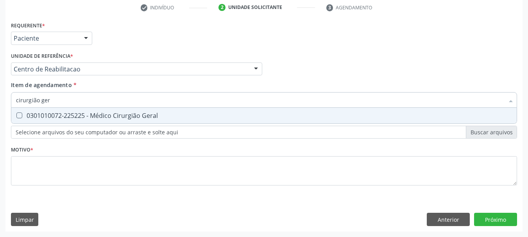
type input "cirurgião gera"
click at [32, 112] on div "0301010072-225225 - Médico Cirurgião Geral" at bounding box center [264, 115] width 496 height 6
checkbox Geral "true"
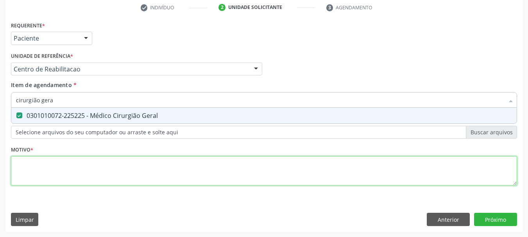
click at [63, 161] on div "Requerente * Paciente Profissional de Saúde Paciente Nenhum resultado encontrad…" at bounding box center [264, 108] width 506 height 177
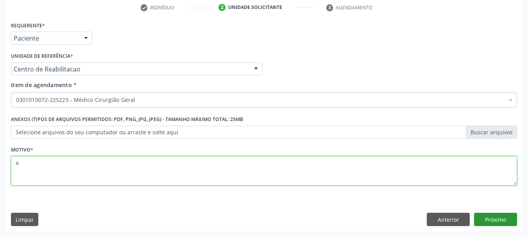
type textarea "a"
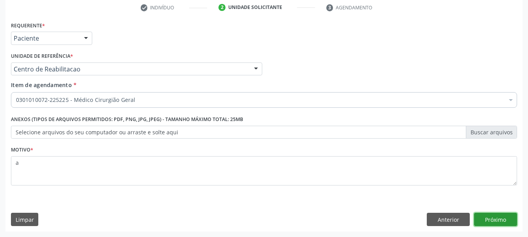
click at [495, 213] on button "Próximo" at bounding box center [495, 219] width 43 height 13
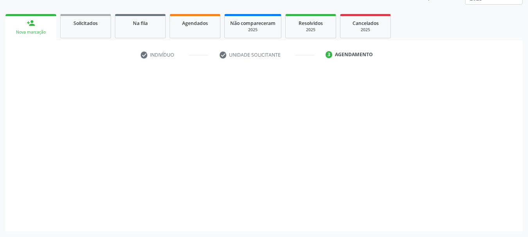
scroll to position [103, 0]
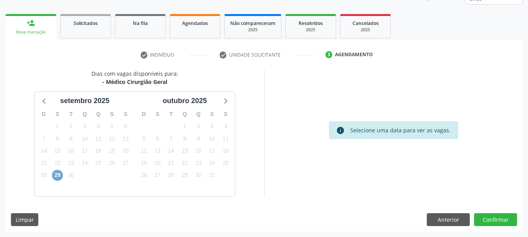
click at [61, 174] on span "29" at bounding box center [57, 175] width 11 height 11
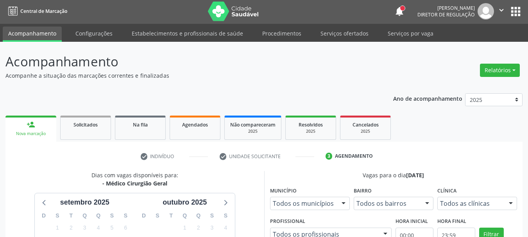
scroll to position [0, 0]
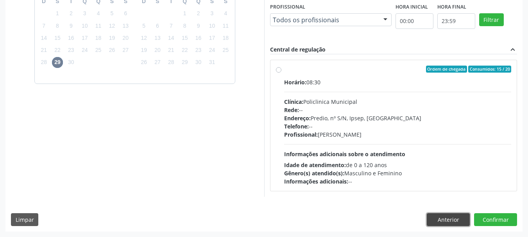
click at [441, 213] on button "Anterior" at bounding box center [448, 219] width 43 height 13
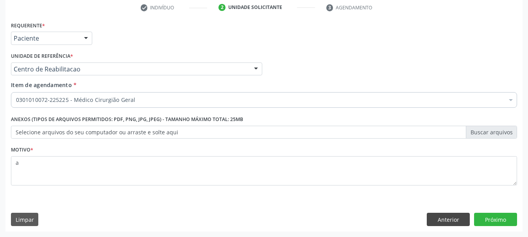
scroll to position [150, 0]
click at [443, 220] on button "Anterior" at bounding box center [448, 219] width 43 height 13
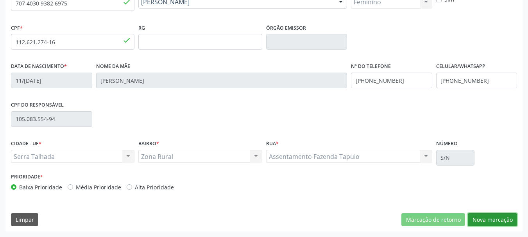
click at [484, 218] on button "Nova marcação" at bounding box center [492, 219] width 49 height 13
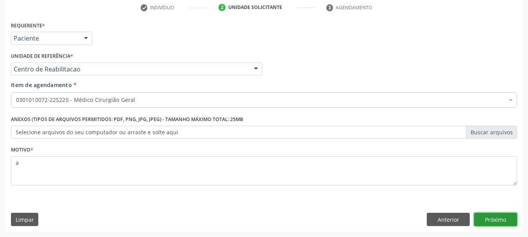
click at [484, 218] on button "Próximo" at bounding box center [495, 219] width 43 height 13
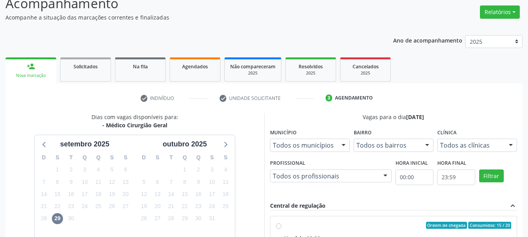
scroll to position [216, 0]
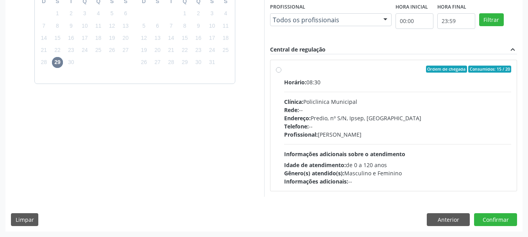
drag, startPoint x: 466, startPoint y: 232, endPoint x: 454, endPoint y: 224, distance: 14.6
click at [466, 232] on div "Acompanhamento Acompanhe a situação das marcações correntes e finalizadas Relat…" at bounding box center [264, 32] width 528 height 410
click at [454, 224] on button "Anterior" at bounding box center [448, 219] width 43 height 13
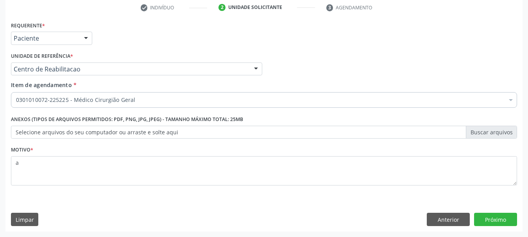
scroll to position [150, 0]
click at [454, 224] on button "Anterior" at bounding box center [448, 219] width 43 height 13
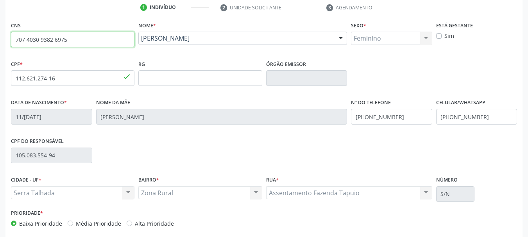
click at [55, 37] on input "707 4030 9382 6975" at bounding box center [72, 40] width 123 height 16
